Goal: Task Accomplishment & Management: Use online tool/utility

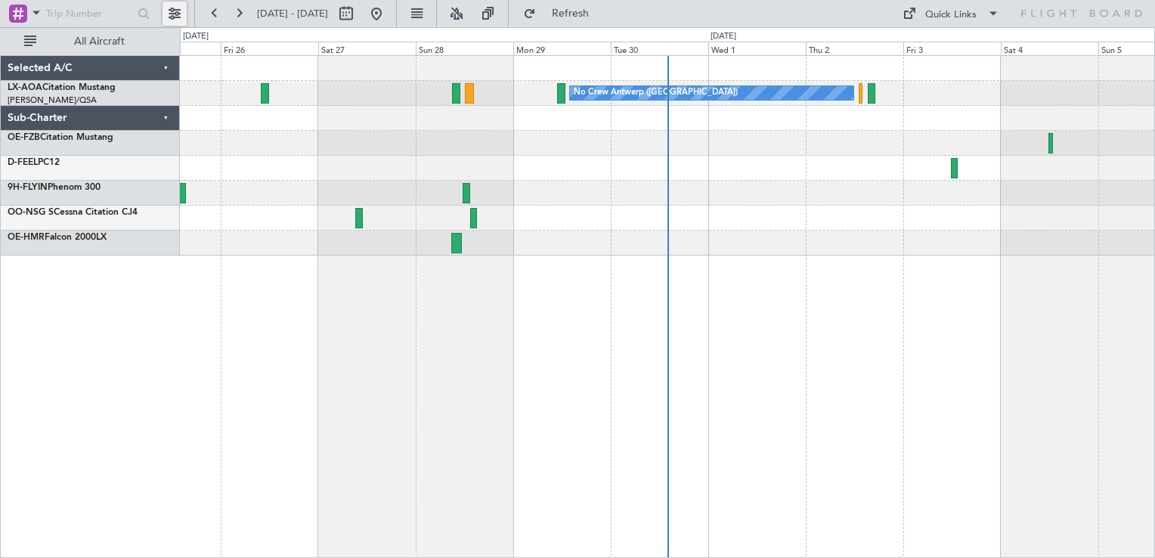
click at [183, 15] on button at bounding box center [175, 14] width 24 height 24
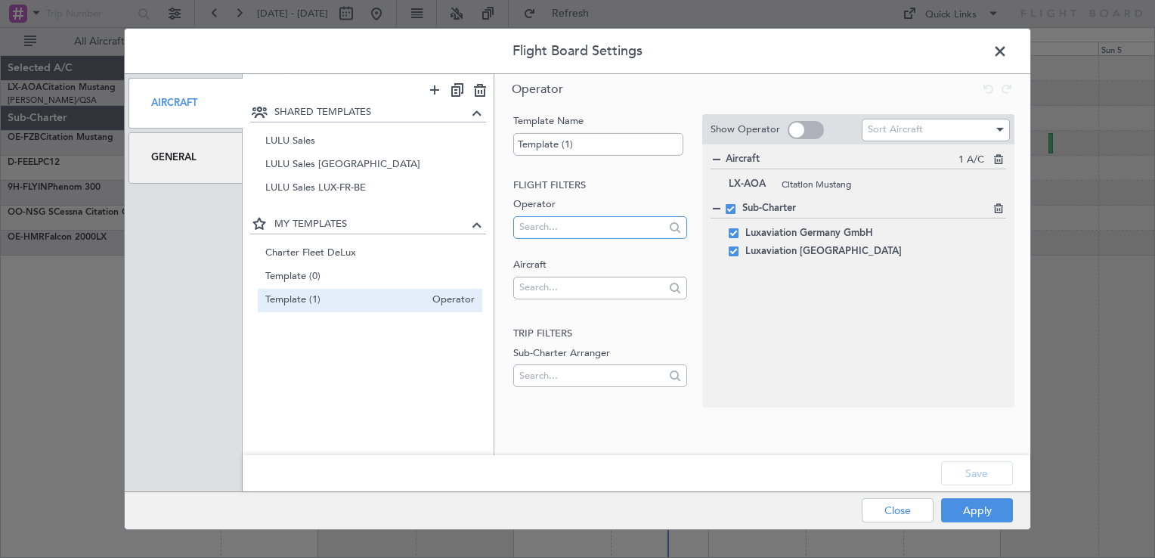
click at [550, 232] on input "text" at bounding box center [591, 226] width 144 height 23
type input "u"
type input "e"
type input "u"
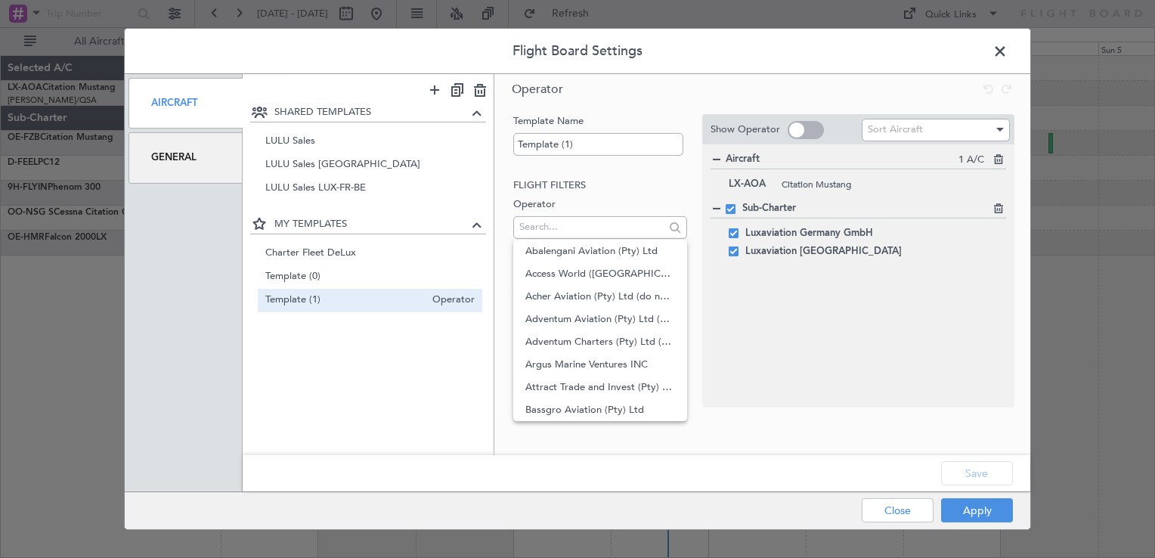
click at [600, 174] on div "Template Name Template (1) Flight filters Operator Aircraft Trip filters Sub-Ch…" at bounding box center [598, 260] width 176 height 293
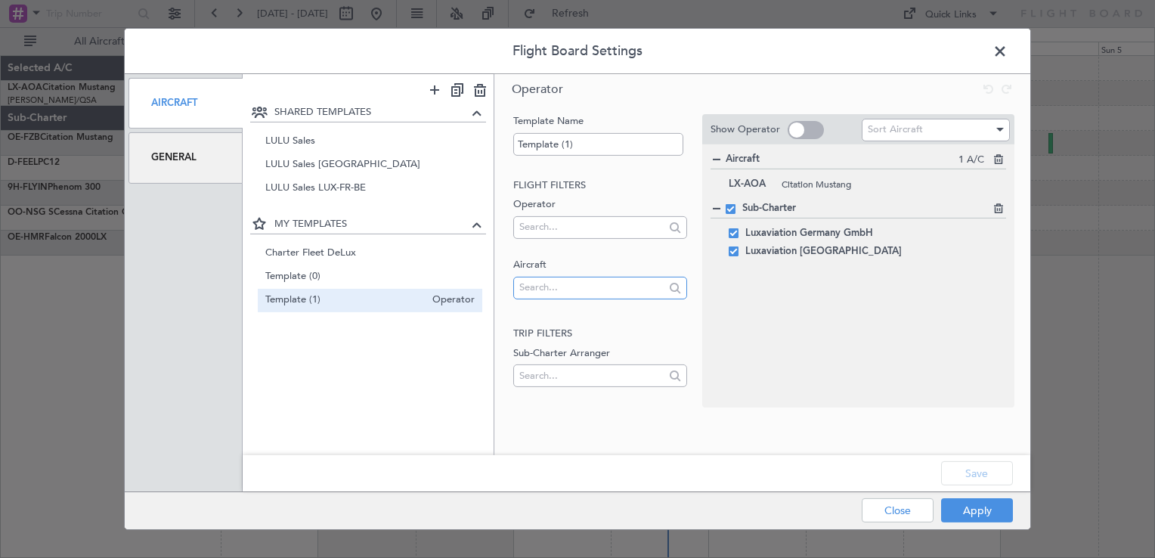
click at [531, 284] on input "text" at bounding box center [591, 287] width 144 height 23
type input "g"
click at [557, 234] on input "text" at bounding box center [591, 226] width 144 height 23
type input "u"
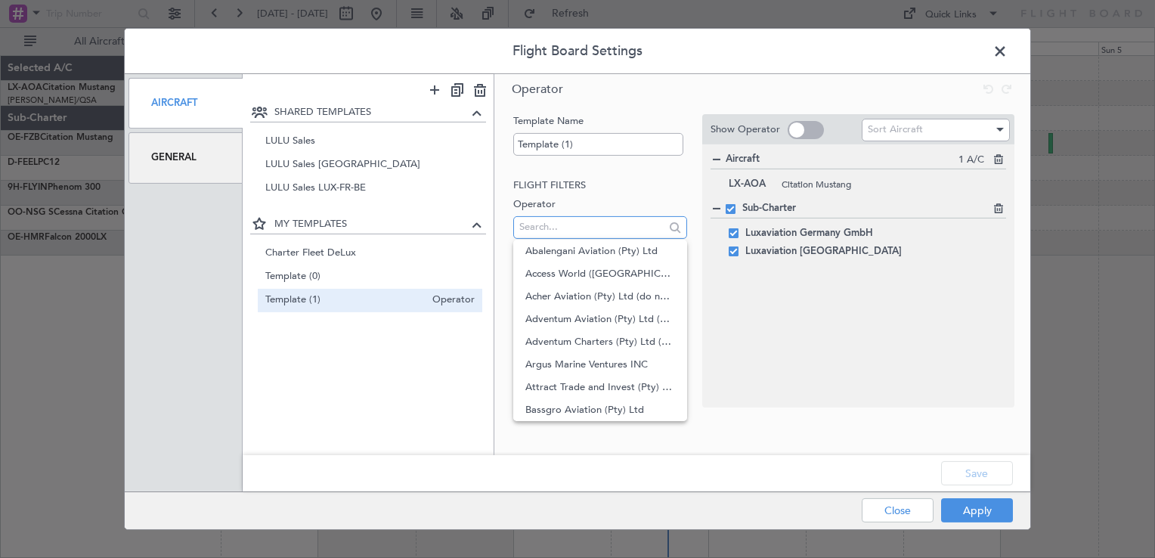
type input "l"
click at [606, 178] on h2 "Flight filters" at bounding box center [599, 185] width 173 height 15
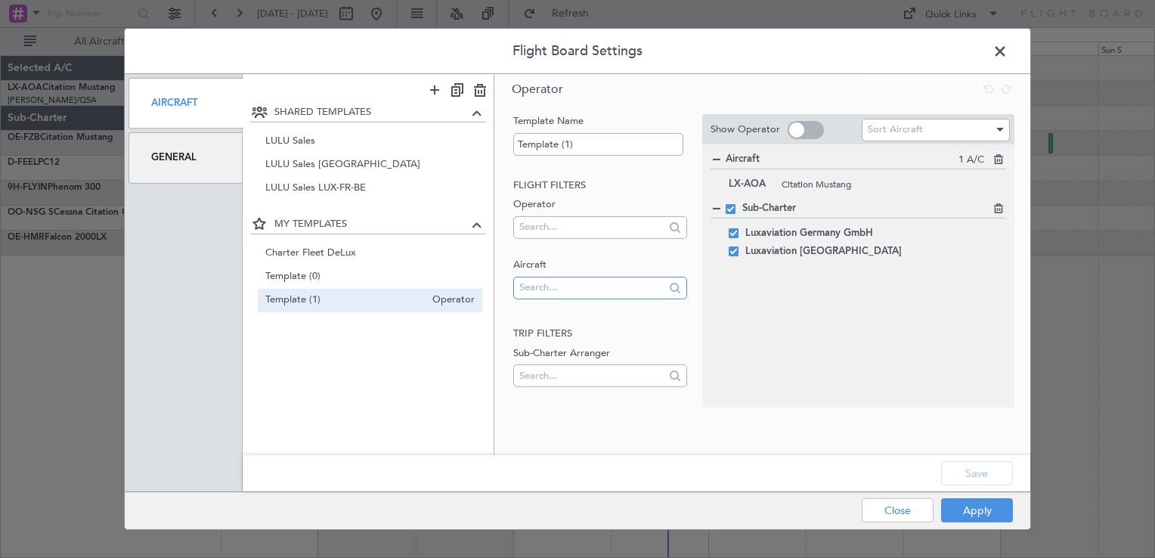
click at [544, 292] on input "text" at bounding box center [591, 287] width 144 height 23
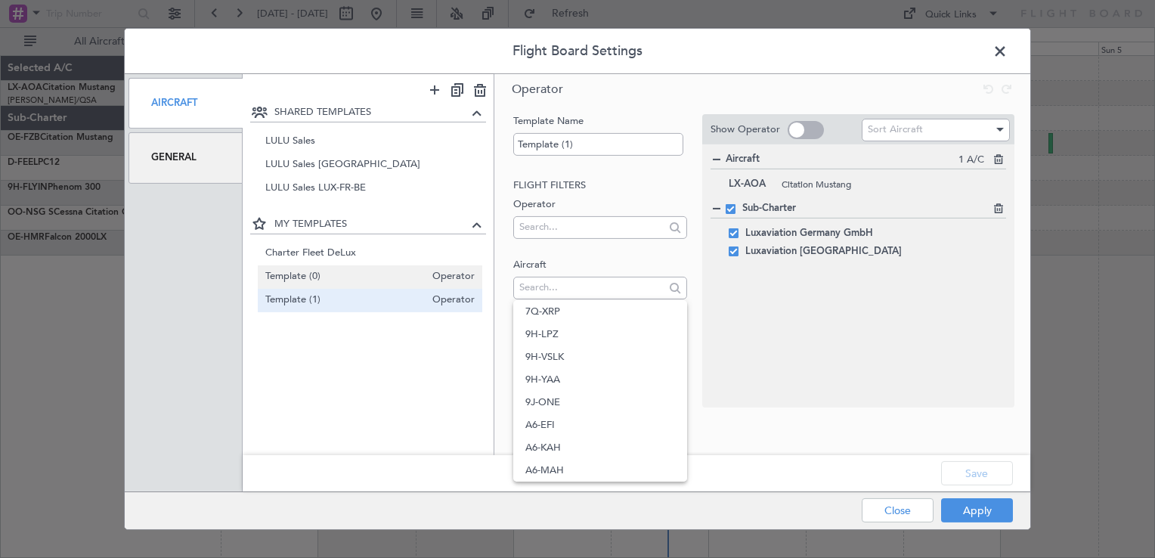
click at [356, 280] on span "Template (0)" at bounding box center [345, 276] width 160 height 16
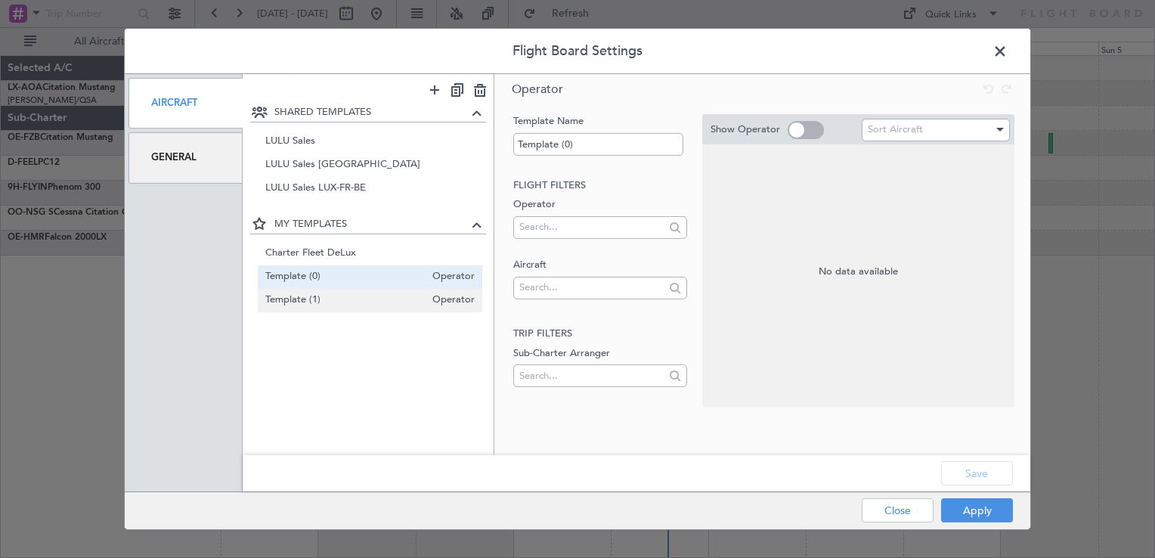
click at [344, 289] on div "Template (1) Operator" at bounding box center [370, 299] width 225 height 23
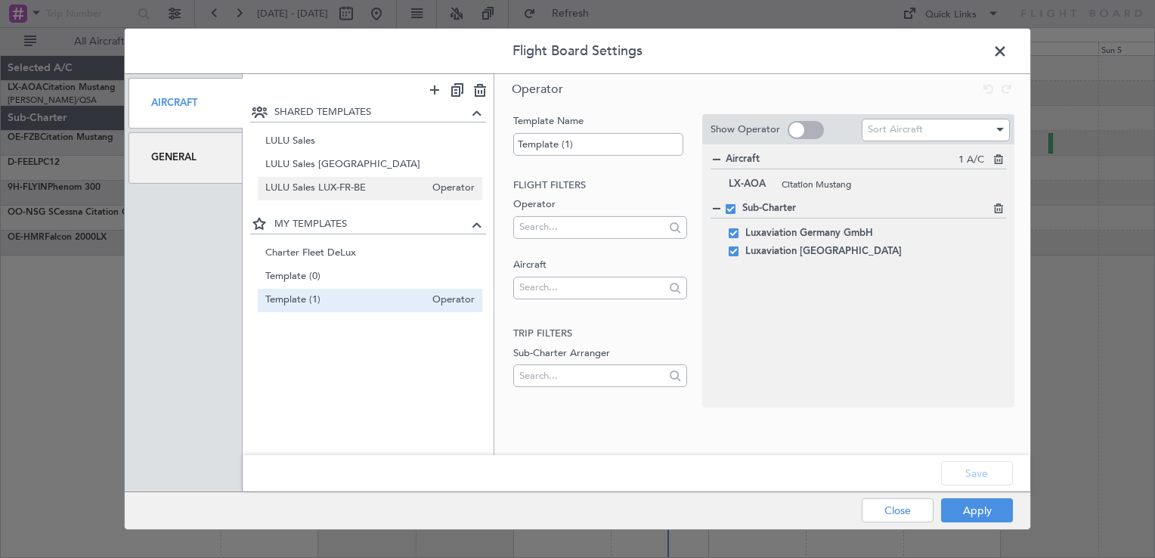
click at [397, 177] on div "LULU Sales LUX-FR-BE Operator" at bounding box center [370, 188] width 225 height 23
type input "LULU Sales LUX-FR-BE"
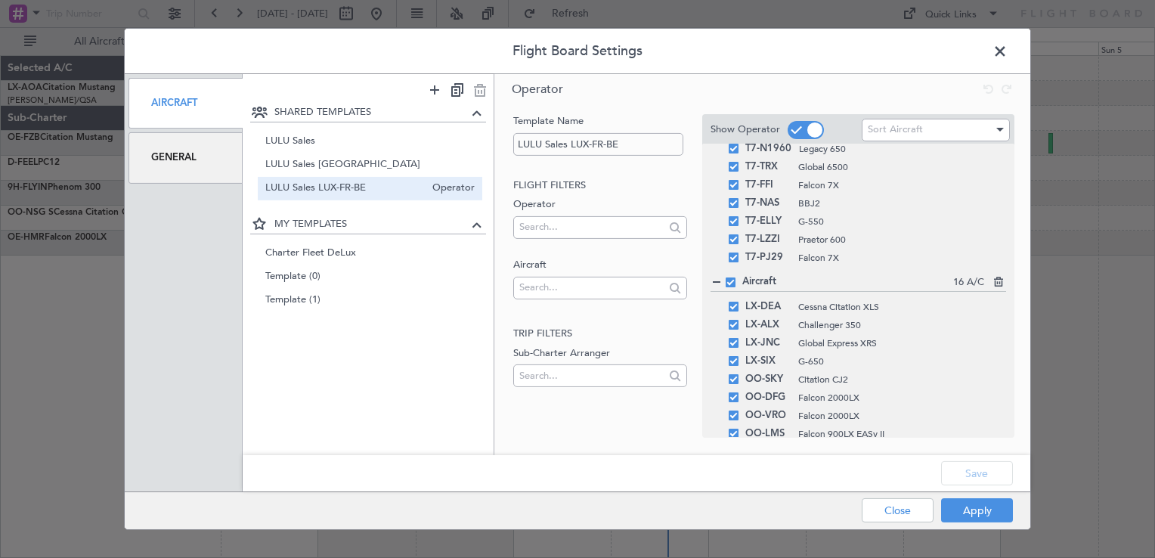
scroll to position [878, 0]
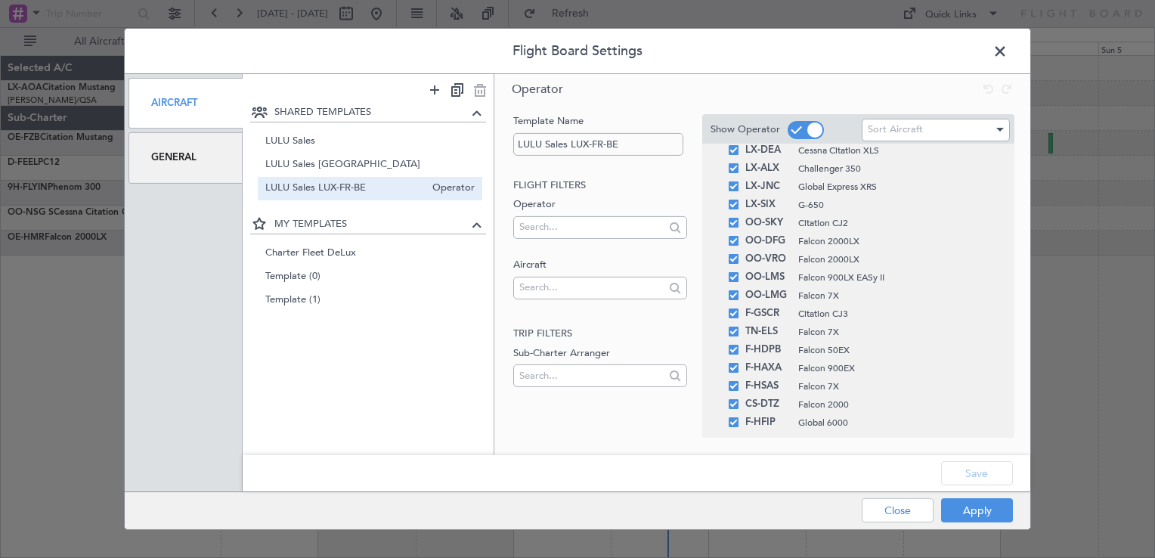
click at [680, 228] on div at bounding box center [675, 226] width 17 height 17
type input "executive a"
click at [622, 251] on span "London Executive Aviation" at bounding box center [599, 251] width 149 height 23
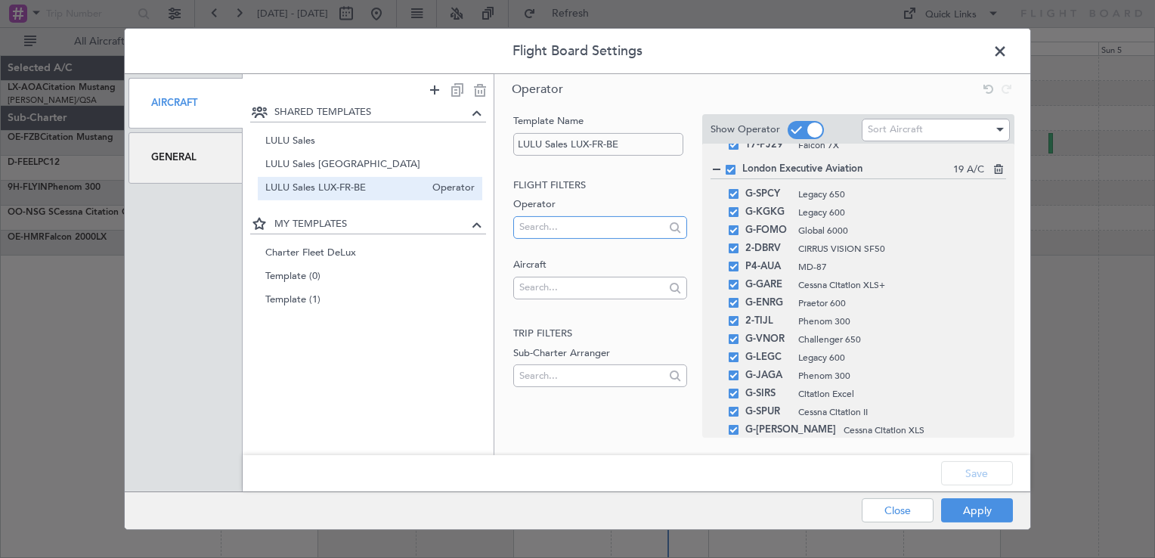
scroll to position [834, 0]
click at [736, 194] on span at bounding box center [734, 195] width 10 height 10
click at [739, 190] on input "checkbox" at bounding box center [739, 190] width 0 height 0
click at [735, 212] on span at bounding box center [734, 213] width 10 height 10
click at [739, 208] on input "checkbox" at bounding box center [739, 208] width 0 height 0
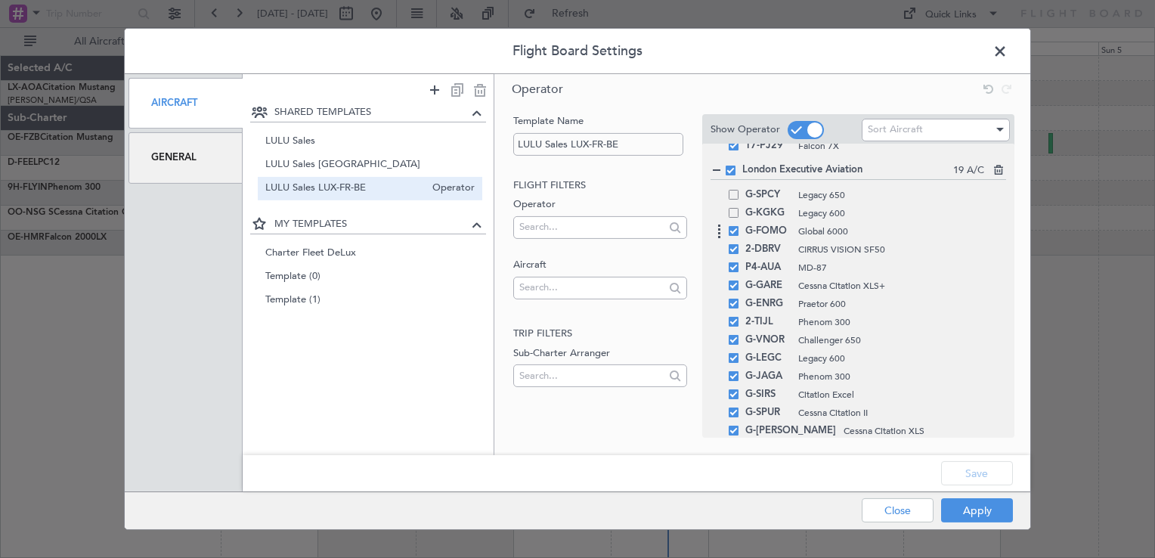
click at [732, 222] on div "G-FOMO Global 6000" at bounding box center [859, 231] width 296 height 18
click at [732, 228] on span at bounding box center [734, 231] width 10 height 10
click at [739, 226] on input "checkbox" at bounding box center [739, 226] width 0 height 0
click at [732, 245] on span at bounding box center [734, 249] width 10 height 10
click at [739, 244] on input "checkbox" at bounding box center [739, 244] width 0 height 0
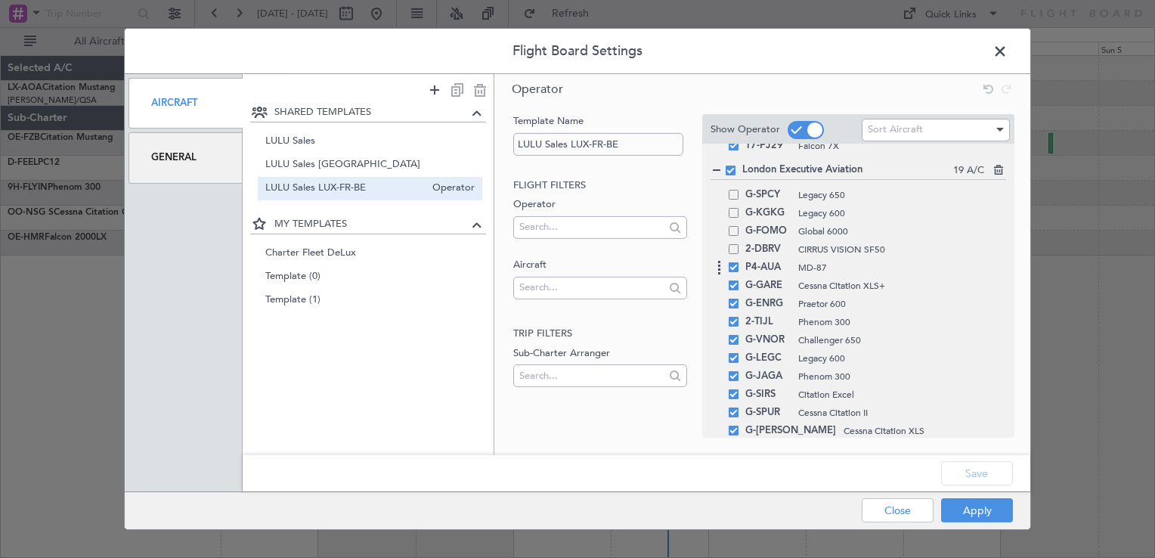
click at [732, 262] on span at bounding box center [734, 267] width 10 height 10
click at [739, 262] on input "checkbox" at bounding box center [739, 262] width 0 height 0
click at [732, 280] on span at bounding box center [734, 285] width 10 height 10
click at [739, 280] on input "checkbox" at bounding box center [739, 280] width 0 height 0
click at [731, 299] on span at bounding box center [734, 304] width 10 height 10
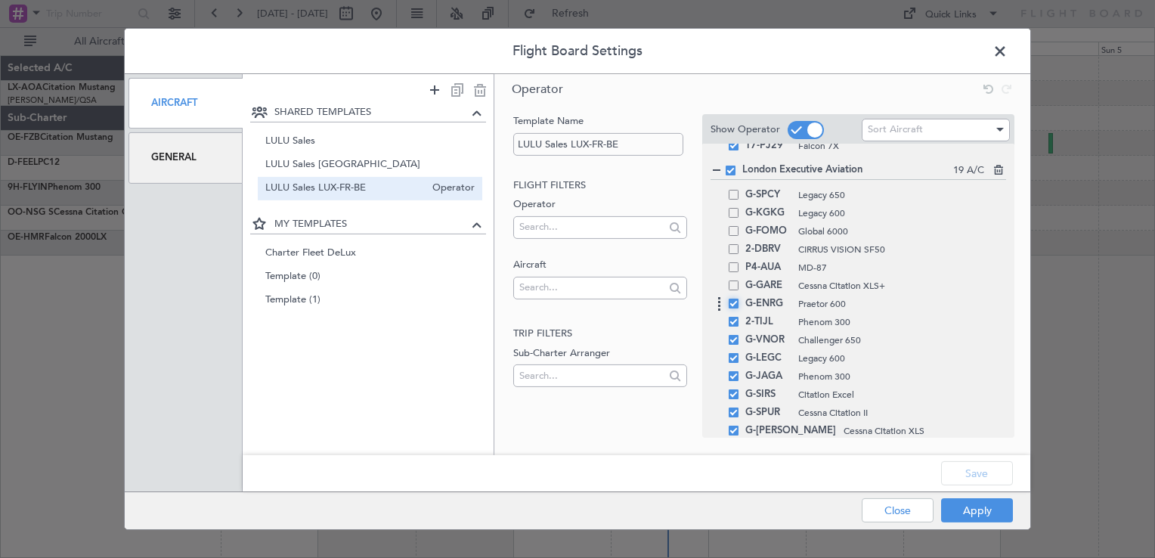
click at [739, 299] on input "checkbox" at bounding box center [739, 299] width 0 height 0
click at [732, 317] on span at bounding box center [734, 322] width 10 height 10
click at [739, 317] on input "checkbox" at bounding box center [739, 317] width 0 height 0
click at [735, 356] on span at bounding box center [734, 358] width 10 height 10
click at [739, 353] on input "checkbox" at bounding box center [739, 353] width 0 height 0
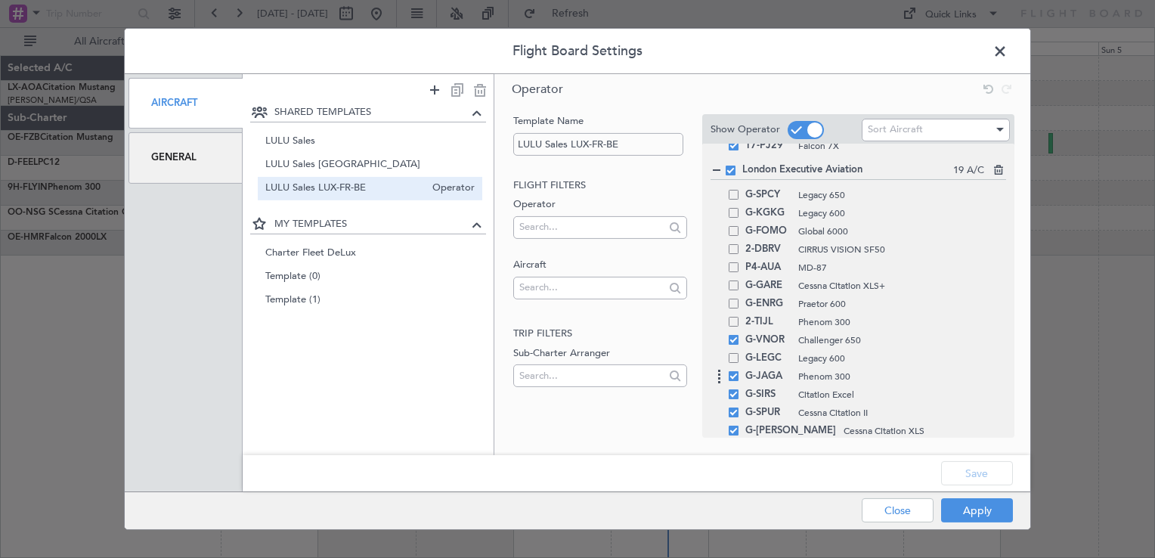
click at [733, 373] on span at bounding box center [734, 376] width 10 height 10
click at [739, 371] on input "checkbox" at bounding box center [739, 371] width 0 height 0
click at [732, 391] on span at bounding box center [734, 394] width 10 height 10
click at [739, 389] on input "checkbox" at bounding box center [739, 389] width 0 height 0
click at [732, 419] on div "G-SPUR Cessna Citation II" at bounding box center [859, 413] width 296 height 18
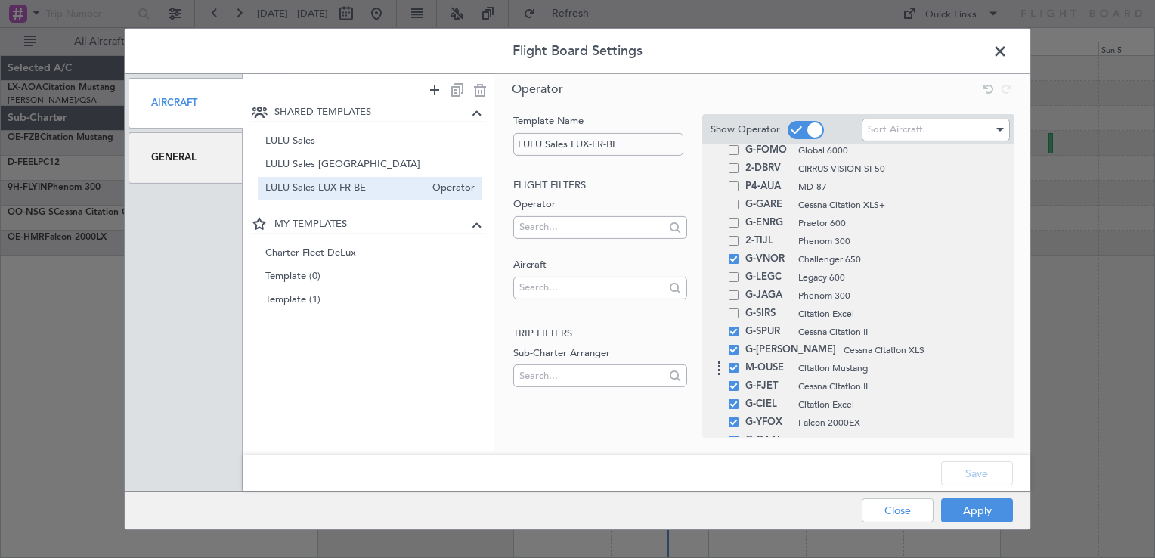
scroll to position [915, 0]
click at [732, 358] on div "M-OUSE Citation Mustang" at bounding box center [859, 367] width 296 height 18
click at [732, 351] on span at bounding box center [734, 349] width 10 height 10
click at [739, 344] on input "checkbox" at bounding box center [739, 344] width 0 height 0
click at [732, 328] on span at bounding box center [734, 331] width 10 height 10
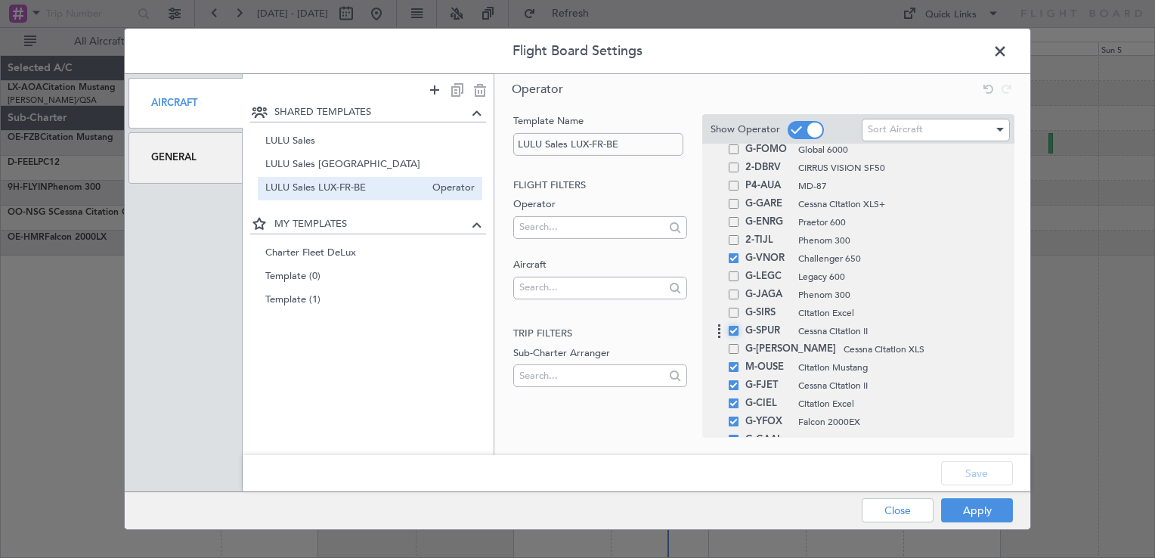
click at [739, 326] on input "checkbox" at bounding box center [739, 326] width 0 height 0
click at [732, 373] on div "M-OUSE Citation Mustang" at bounding box center [859, 367] width 296 height 18
click at [732, 363] on span at bounding box center [734, 367] width 10 height 10
click at [739, 362] on input "checkbox" at bounding box center [739, 362] width 0 height 0
click at [732, 380] on span at bounding box center [734, 385] width 10 height 10
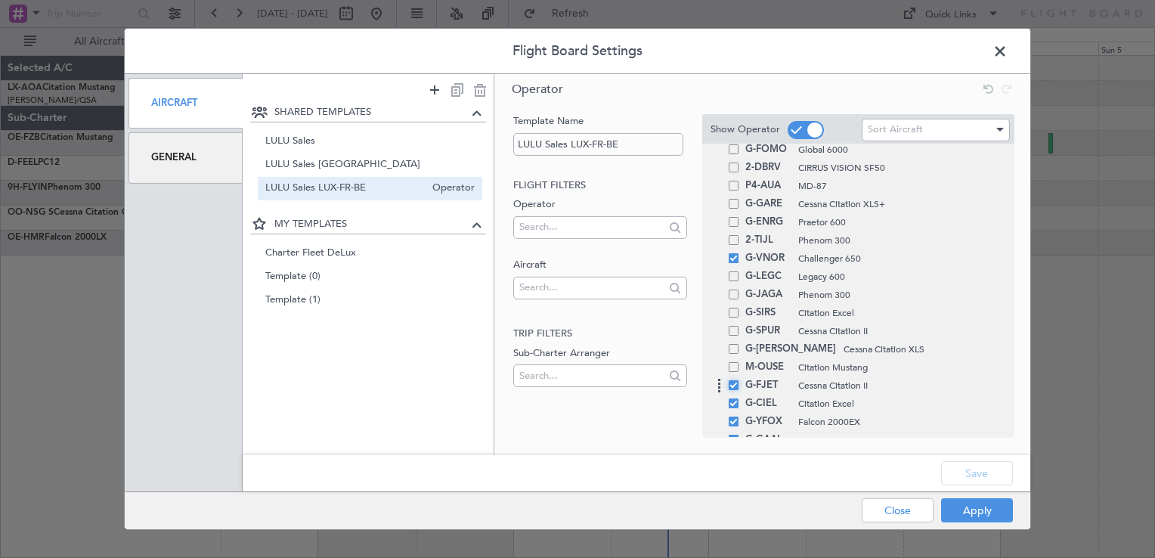
click at [739, 380] on input "checkbox" at bounding box center [739, 380] width 0 height 0
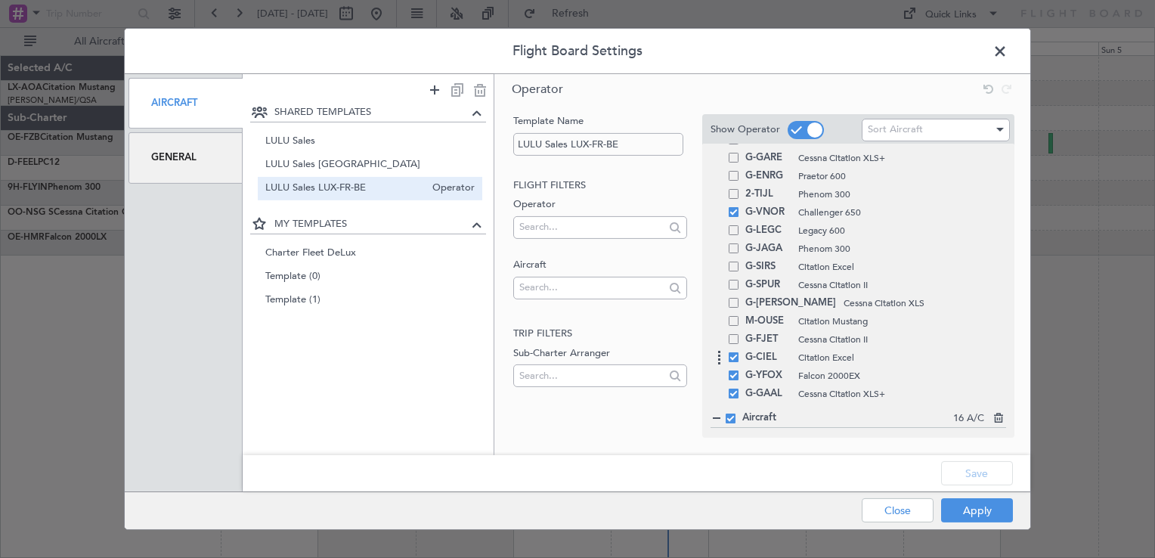
click at [732, 353] on span at bounding box center [734, 357] width 10 height 10
click at [739, 352] on input "checkbox" at bounding box center [739, 352] width 0 height 0
click at [732, 367] on div "G-YFOX Falcon 2000EX" at bounding box center [859, 376] width 296 height 18
click at [736, 392] on span at bounding box center [734, 394] width 10 height 10
click at [739, 389] on input "checkbox" at bounding box center [739, 389] width 0 height 0
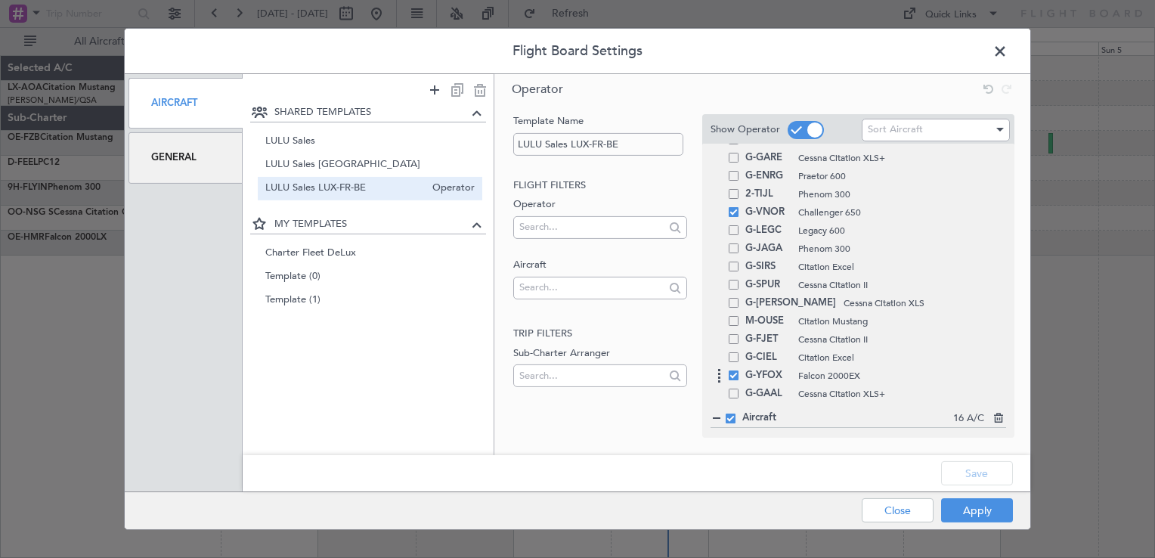
click at [736, 374] on span at bounding box center [734, 375] width 10 height 10
click at [739, 370] on input "checkbox" at bounding box center [739, 370] width 0 height 0
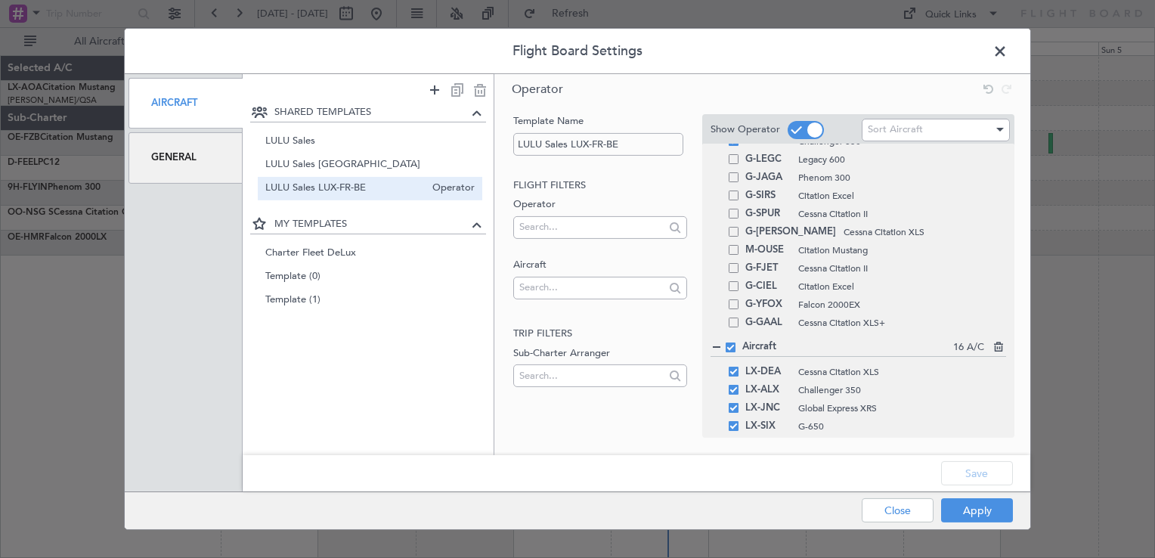
click at [961, 496] on div "Apply Close" at bounding box center [907, 510] width 220 height 37
click at [975, 503] on button "Apply" at bounding box center [977, 510] width 72 height 24
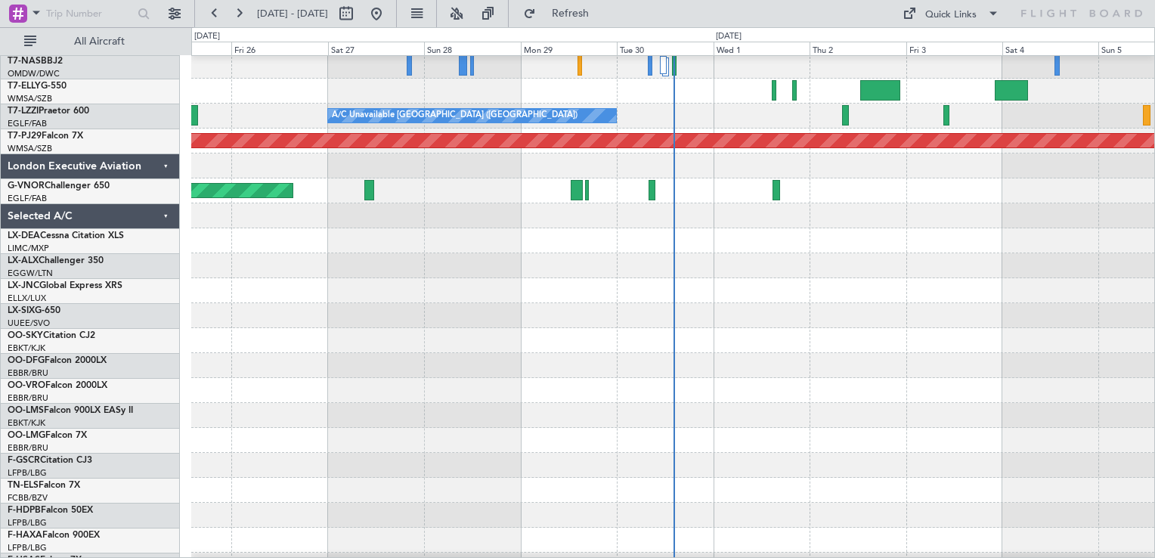
scroll to position [975, 0]
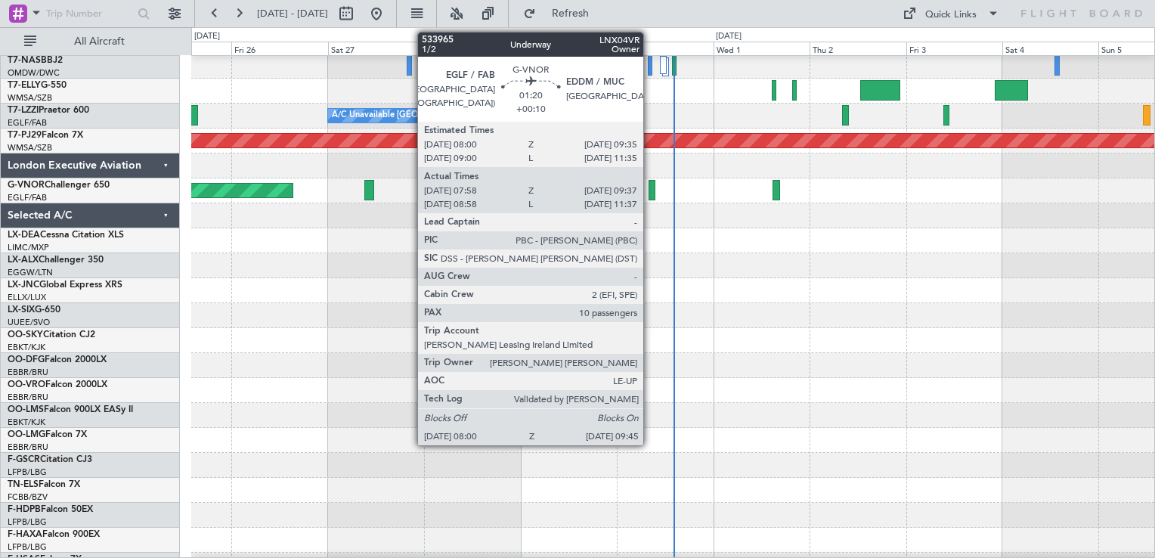
click at [650, 187] on div at bounding box center [653, 190] width 8 height 20
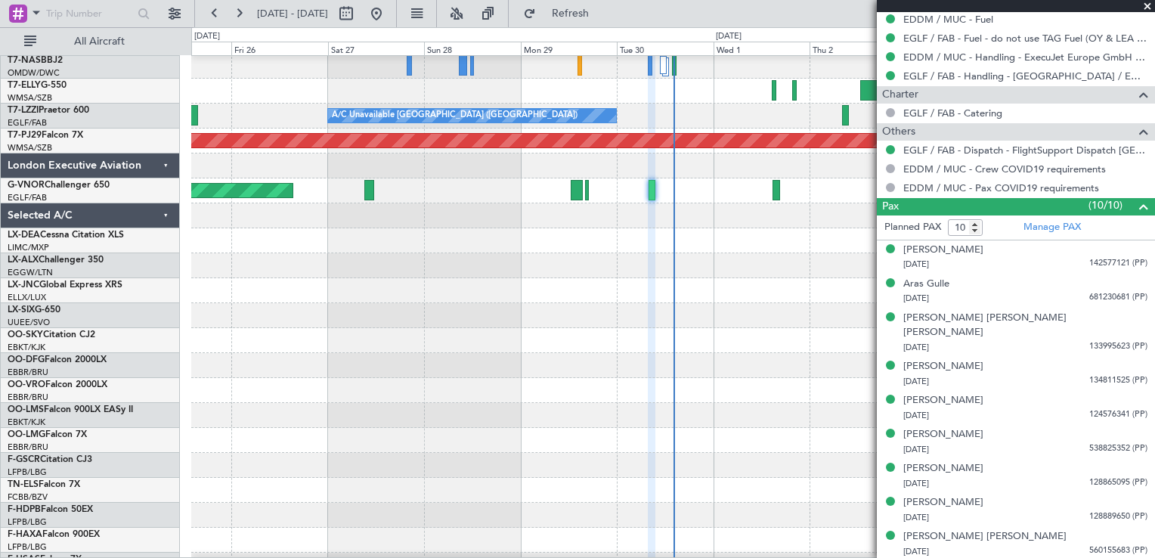
scroll to position [614, 0]
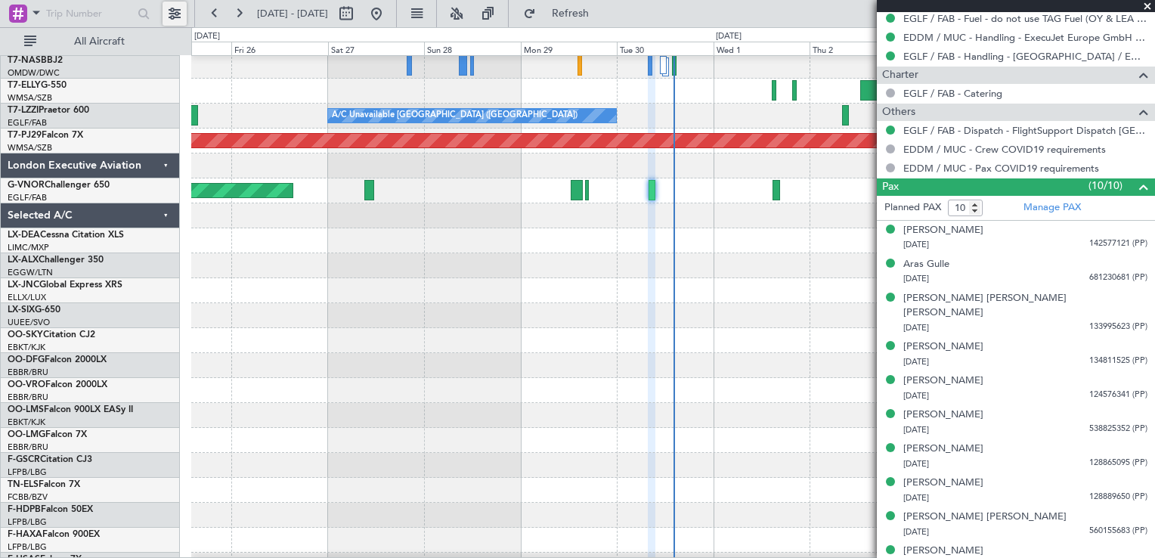
click at [179, 13] on button at bounding box center [175, 14] width 24 height 24
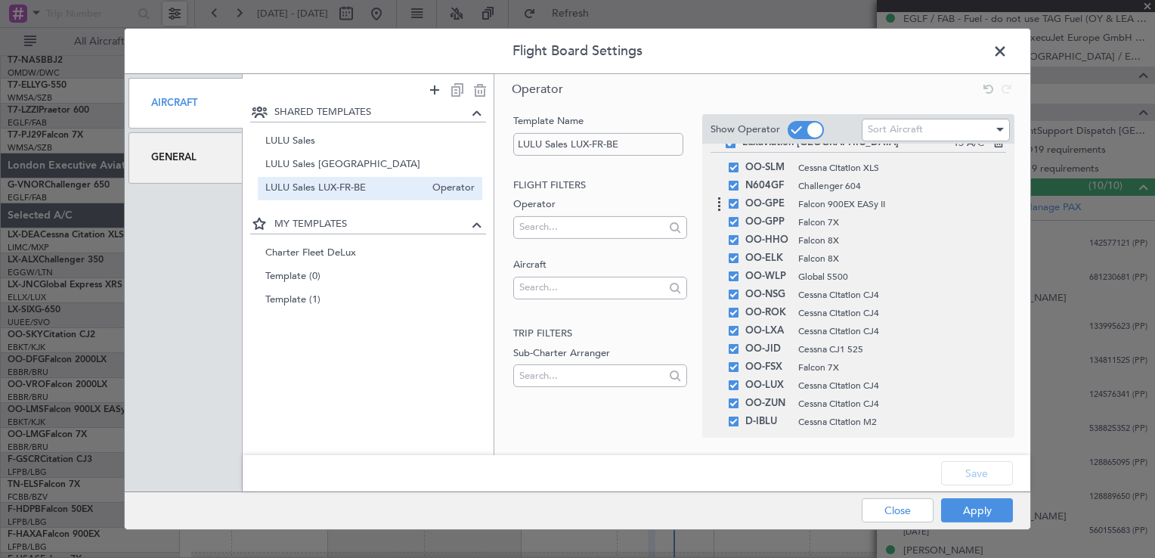
scroll to position [0, 0]
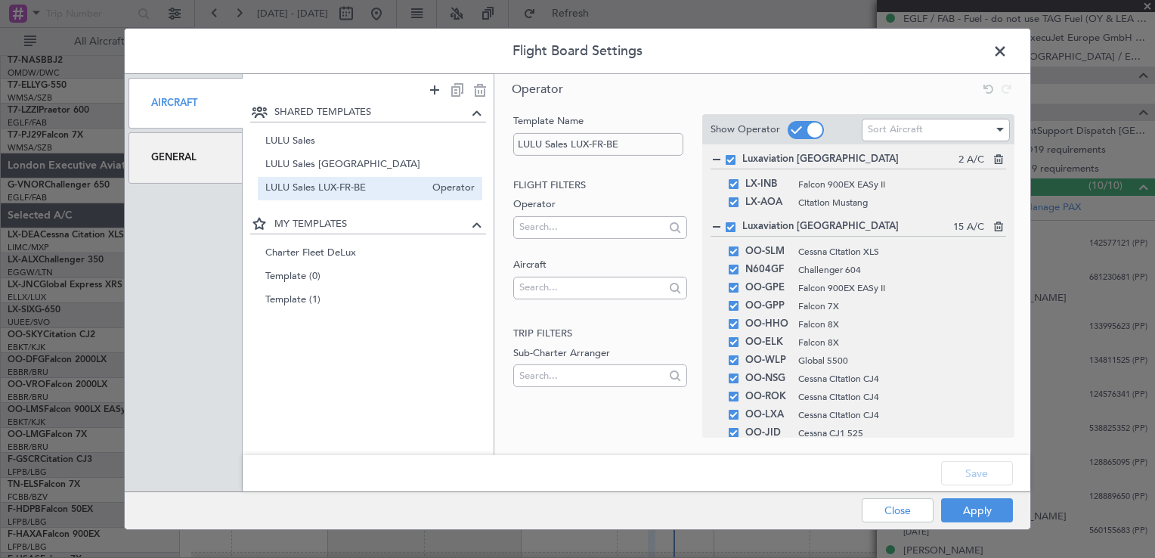
click at [717, 223] on div at bounding box center [716, 227] width 11 height 11
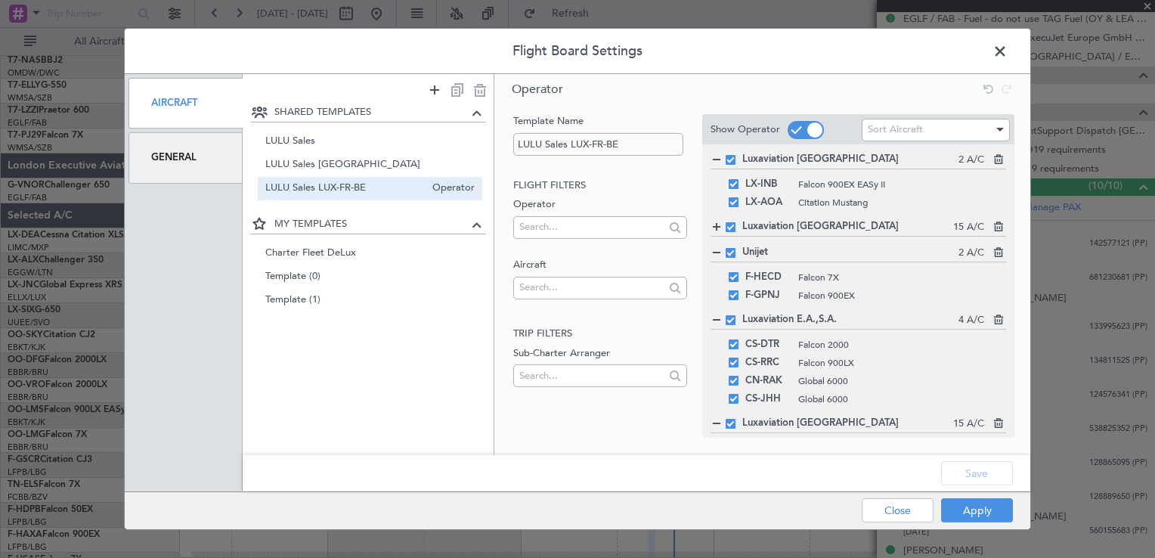
click at [729, 225] on span at bounding box center [731, 227] width 10 height 10
click at [736, 222] on input "checkbox" at bounding box center [736, 222] width 0 height 0
click at [731, 254] on span at bounding box center [731, 253] width 10 height 10
click at [736, 248] on input "checkbox" at bounding box center [736, 248] width 0 height 0
click at [732, 313] on div "Luxaviation E.A.,S.A. 4 A/C" at bounding box center [859, 320] width 296 height 17
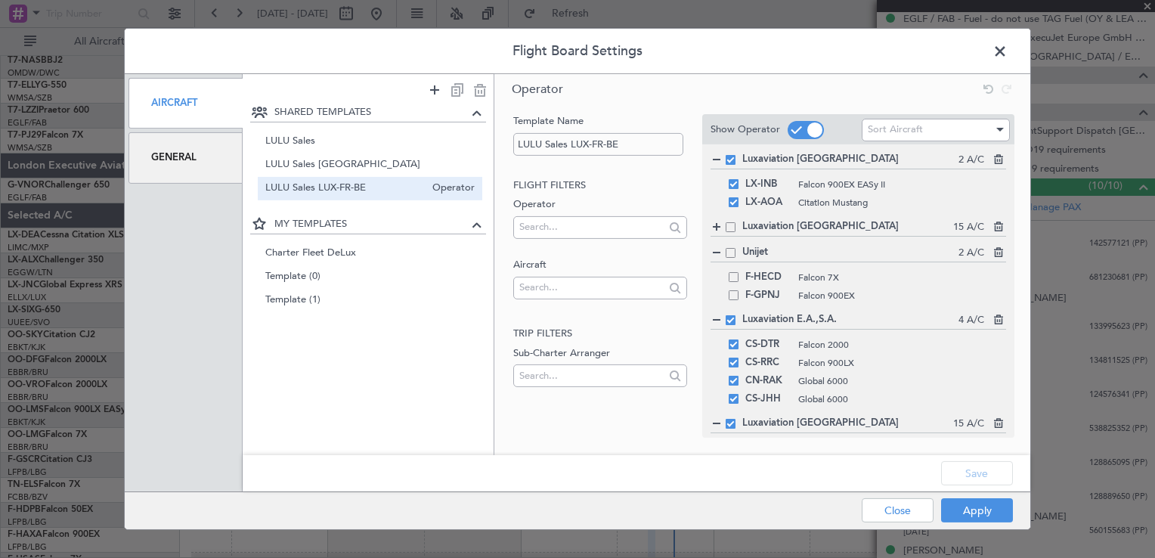
click at [715, 319] on div at bounding box center [716, 320] width 11 height 11
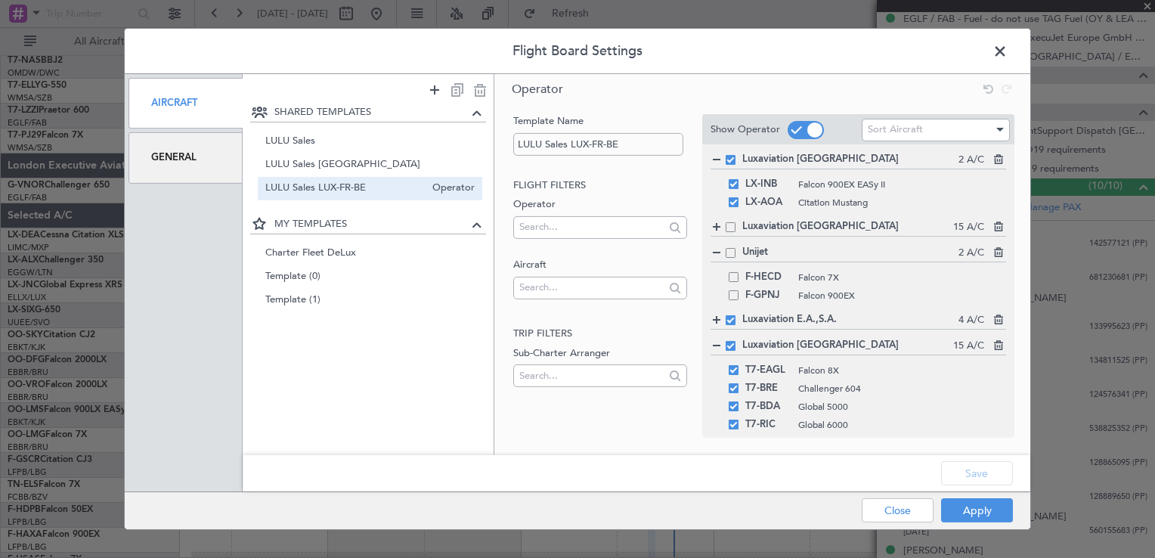
click at [727, 319] on span at bounding box center [731, 320] width 10 height 10
click at [736, 315] on input "checkbox" at bounding box center [736, 315] width 0 height 0
click at [732, 346] on span at bounding box center [731, 346] width 10 height 10
click at [736, 341] on input "checkbox" at bounding box center [736, 341] width 0 height 0
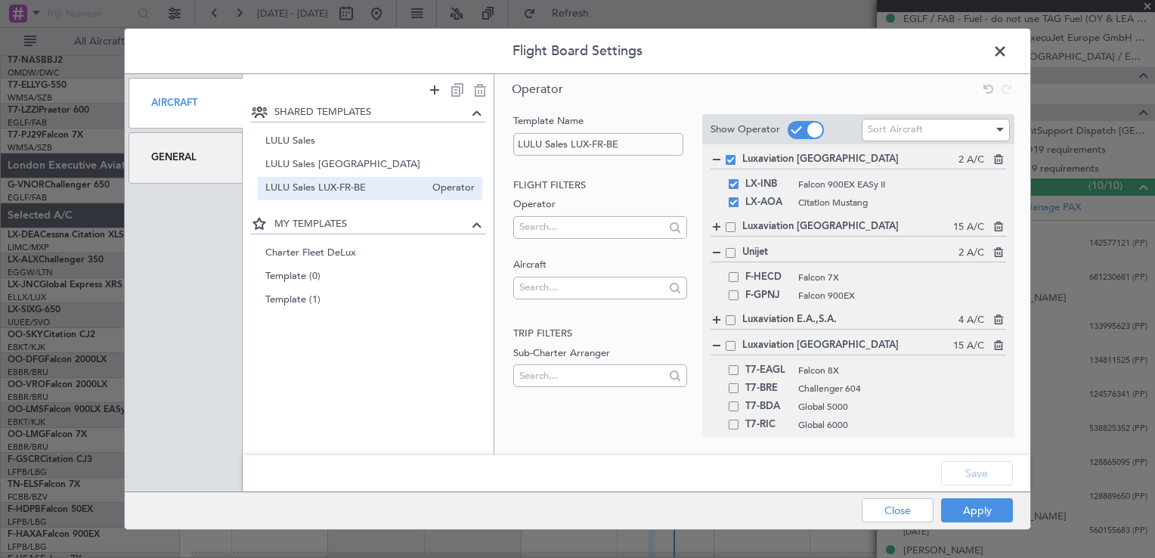
click at [717, 343] on div at bounding box center [716, 346] width 11 height 11
click at [729, 368] on span at bounding box center [731, 372] width 10 height 10
click at [736, 367] on input "checkbox" at bounding box center [736, 367] width 0 height 0
click at [711, 367] on div at bounding box center [716, 372] width 11 height 11
click at [729, 389] on div "Aircraft 16 A/C" at bounding box center [859, 397] width 296 height 17
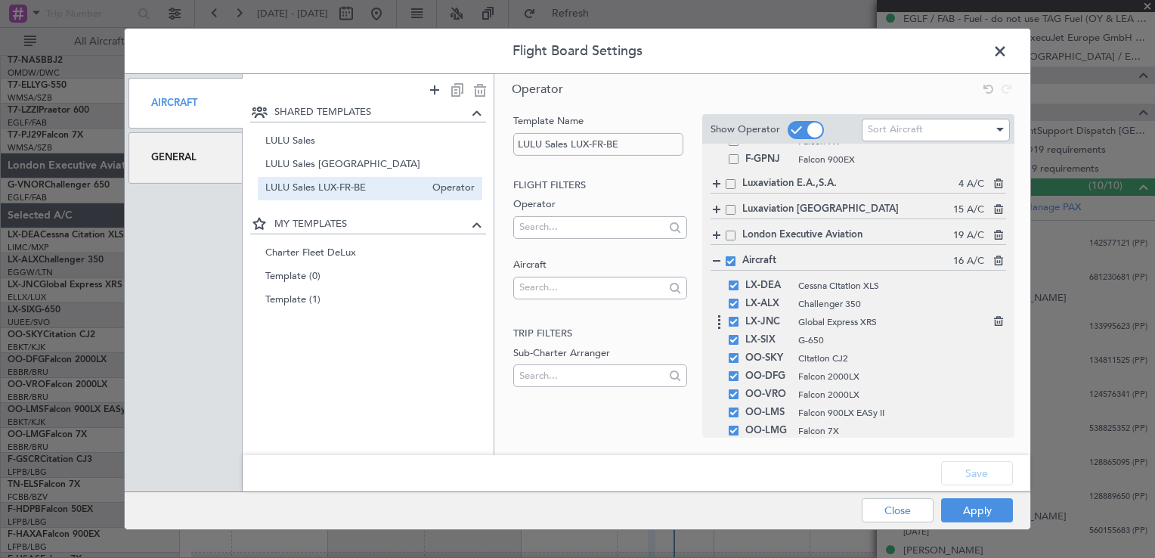
scroll to position [271, 0]
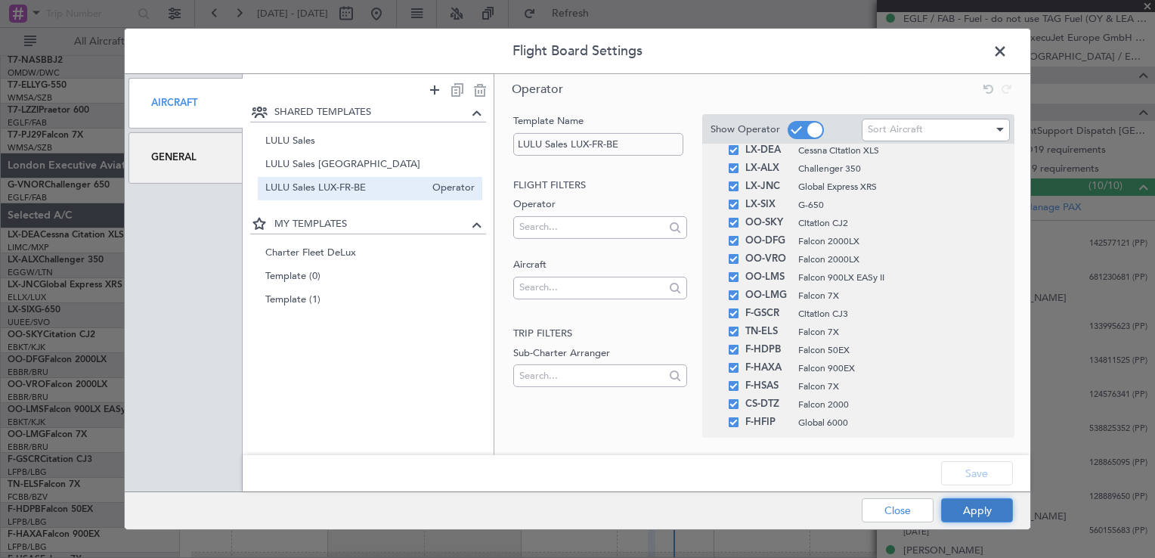
click at [982, 503] on button "Apply" at bounding box center [977, 510] width 72 height 24
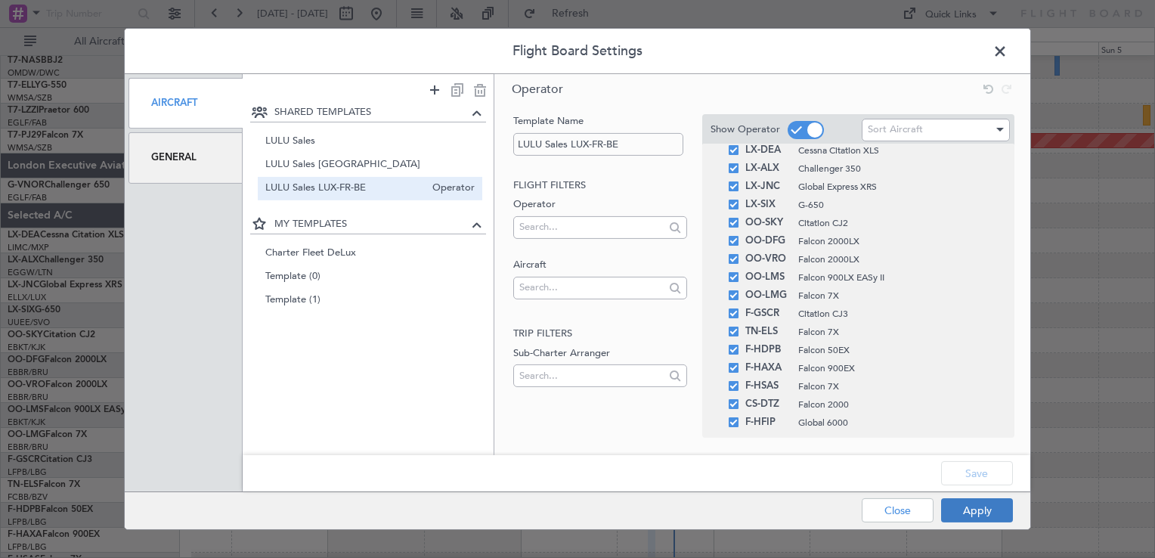
type input "0"
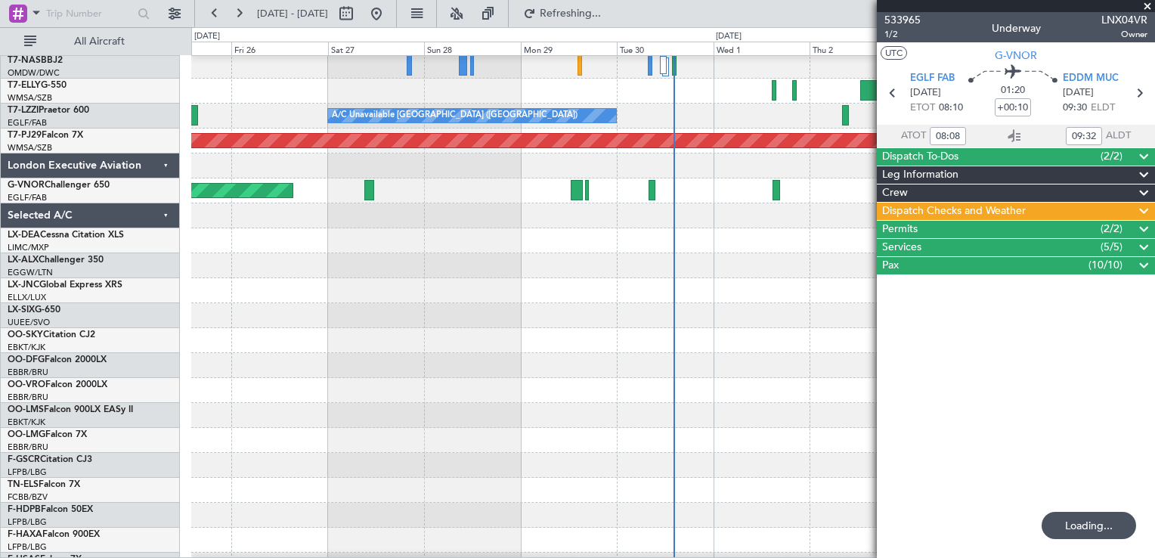
scroll to position [0, 0]
